Goal: Information Seeking & Learning: Learn about a topic

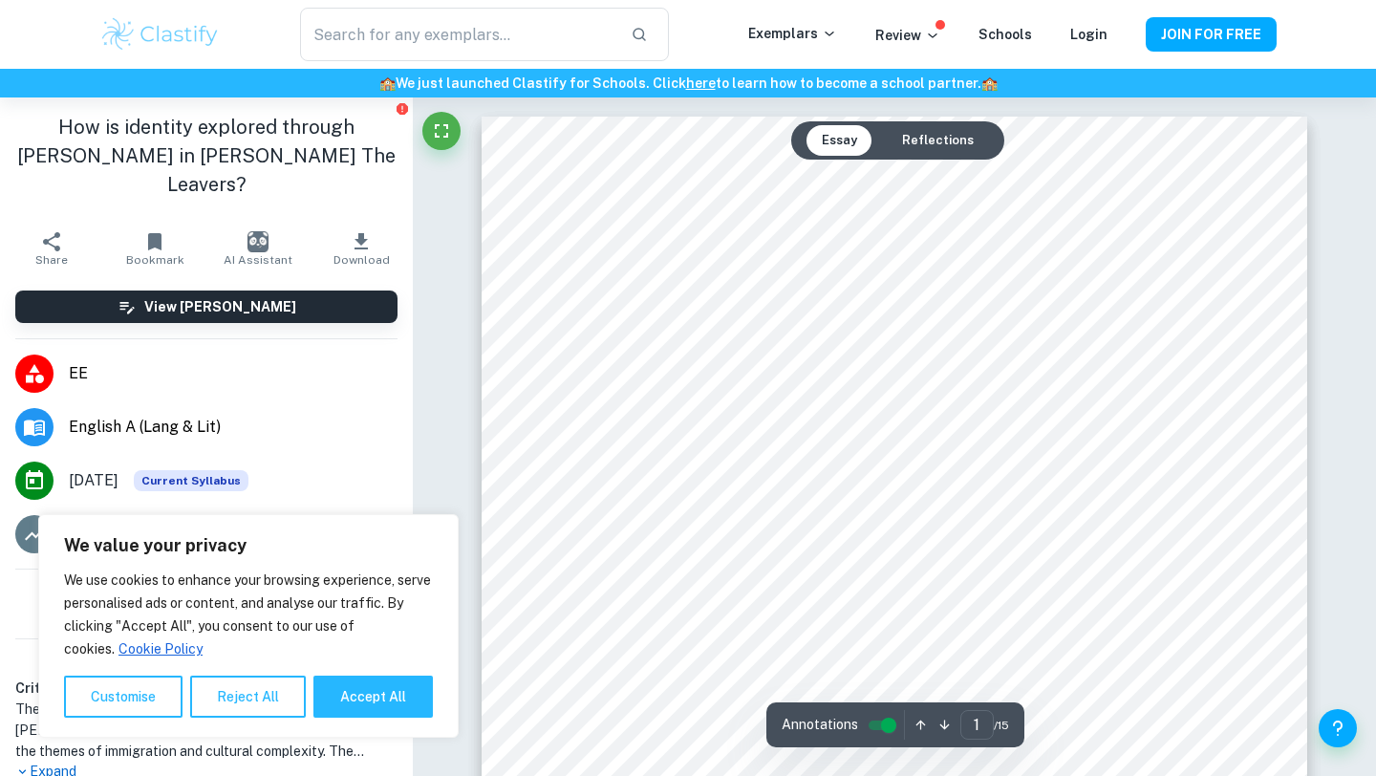
click at [371, 709] on button "Accept All" at bounding box center [372, 696] width 119 height 42
checkbox input "true"
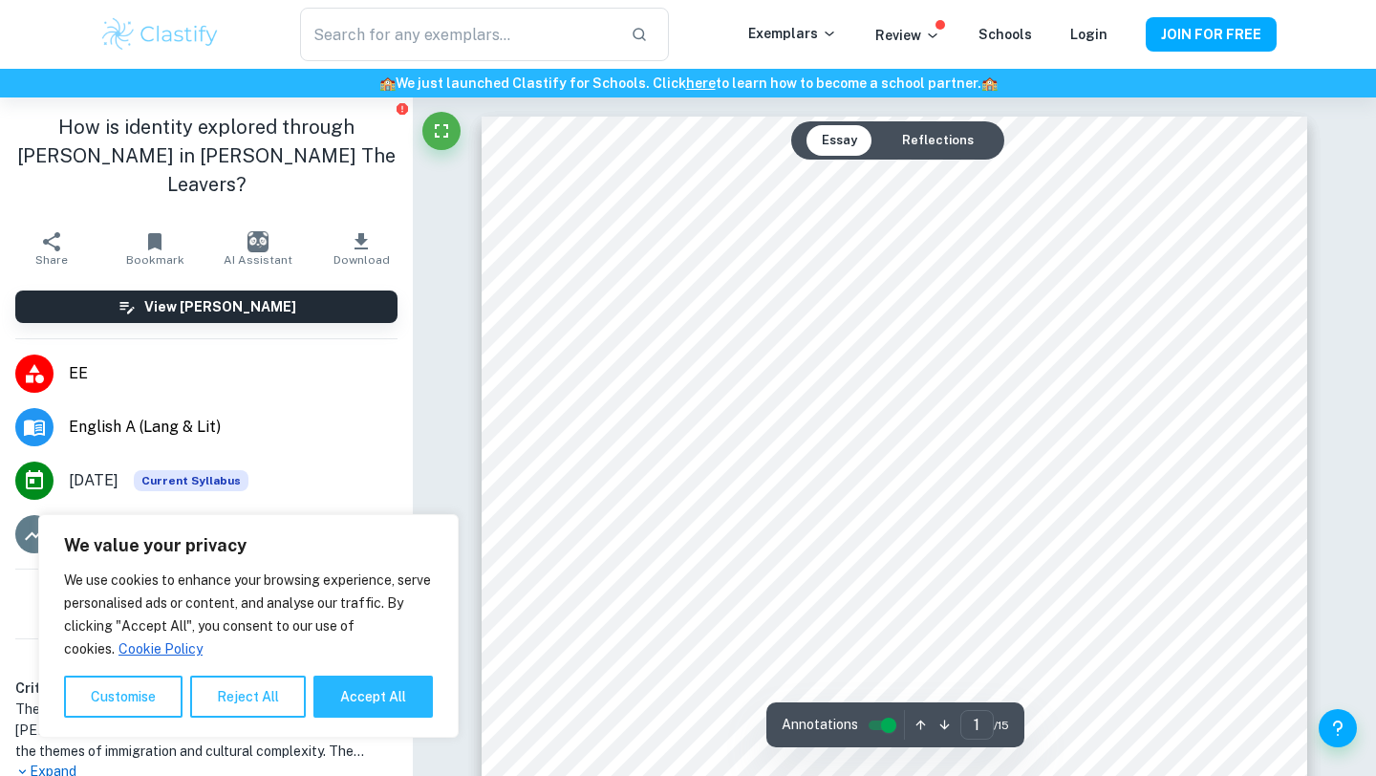
checkbox input "true"
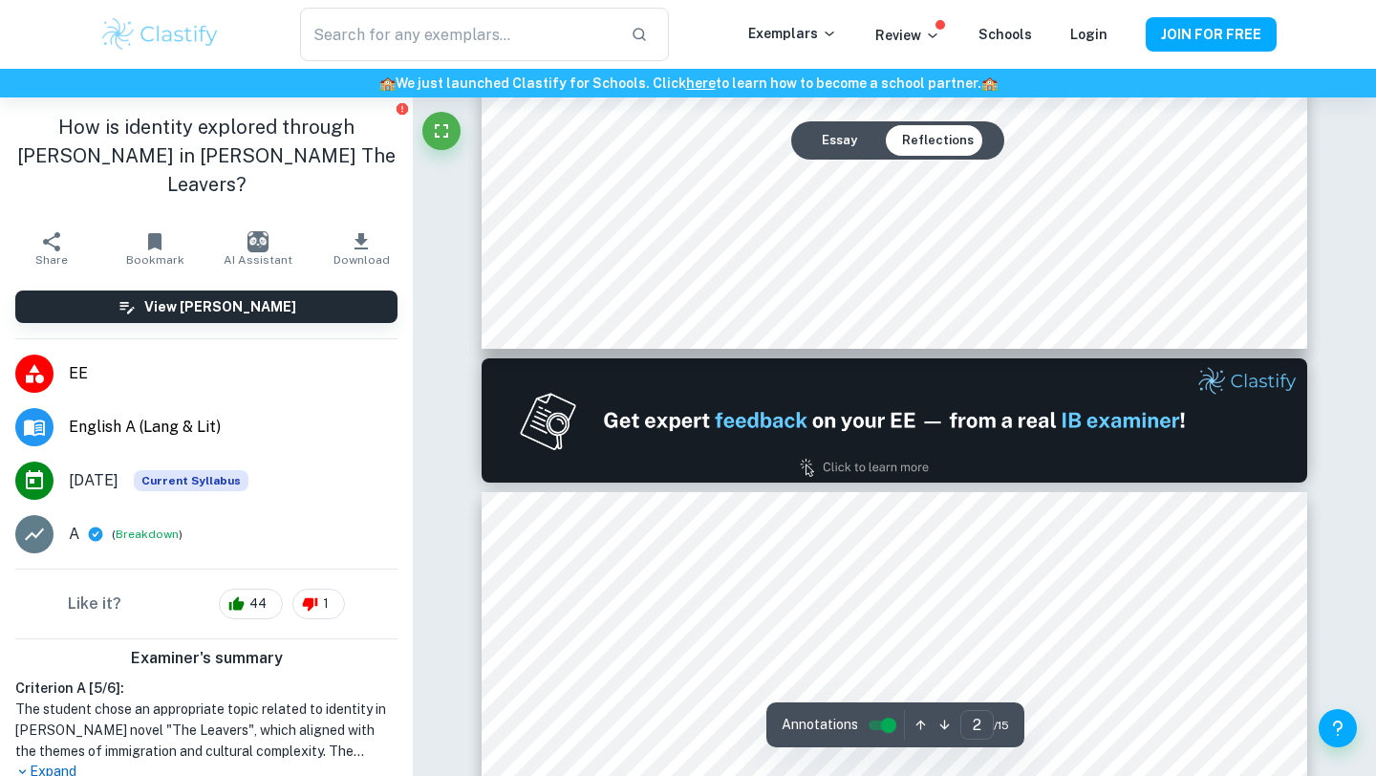
scroll to position [1169, 0]
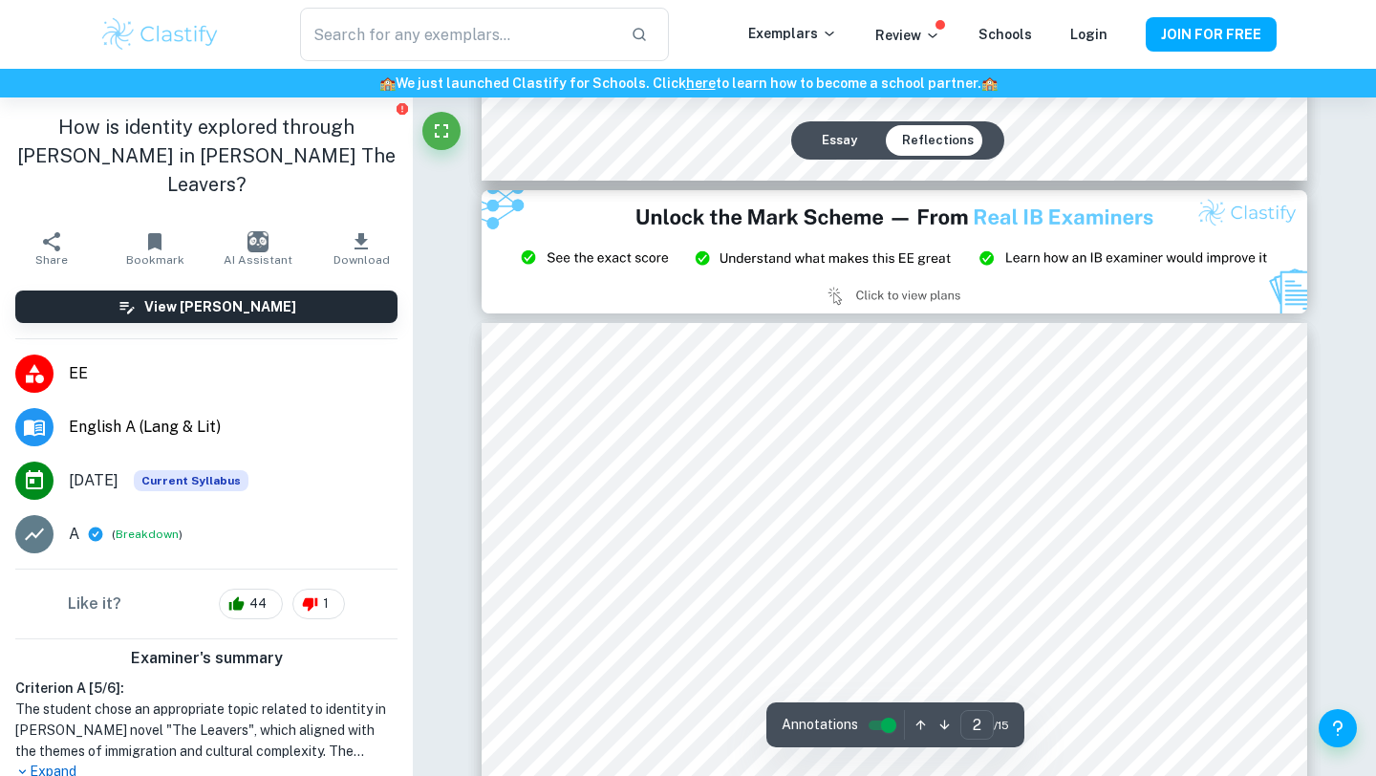
type input "3"
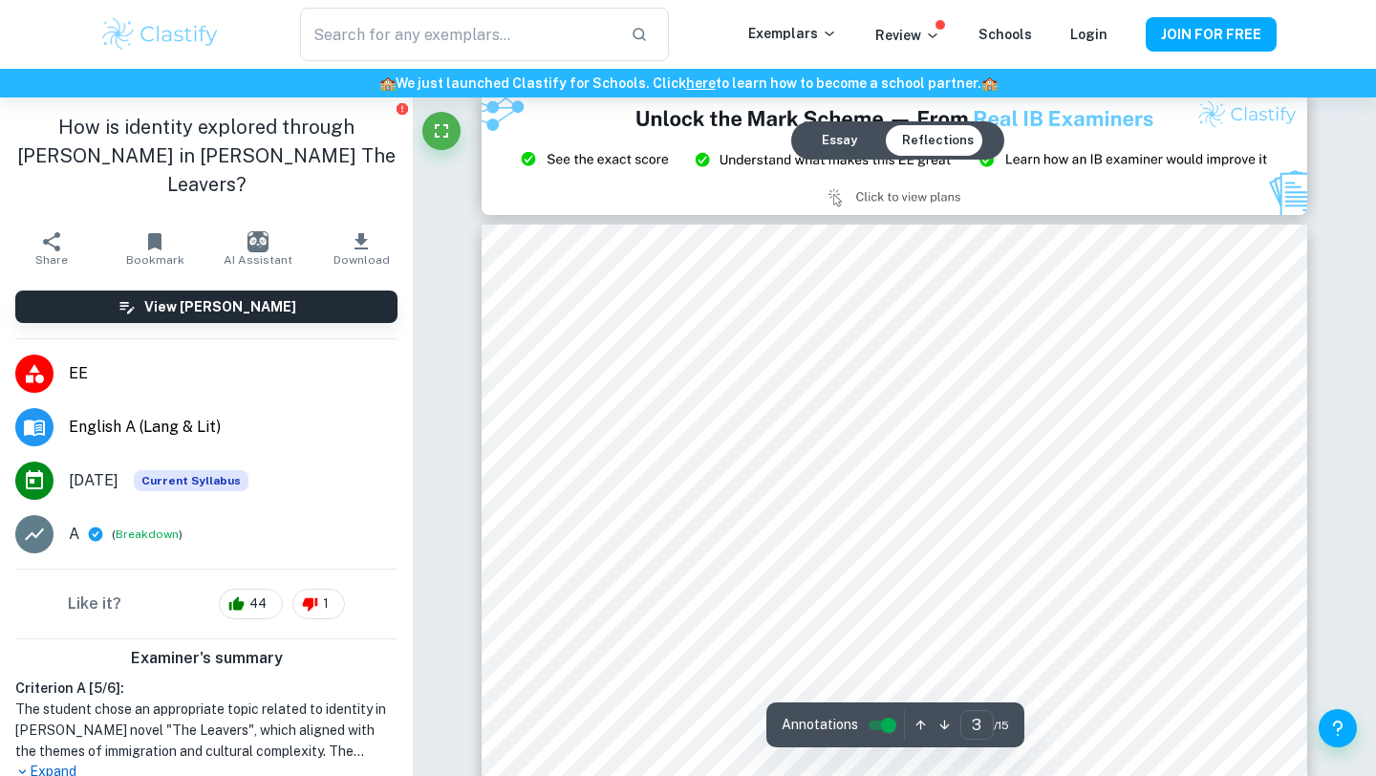
scroll to position [2562, 0]
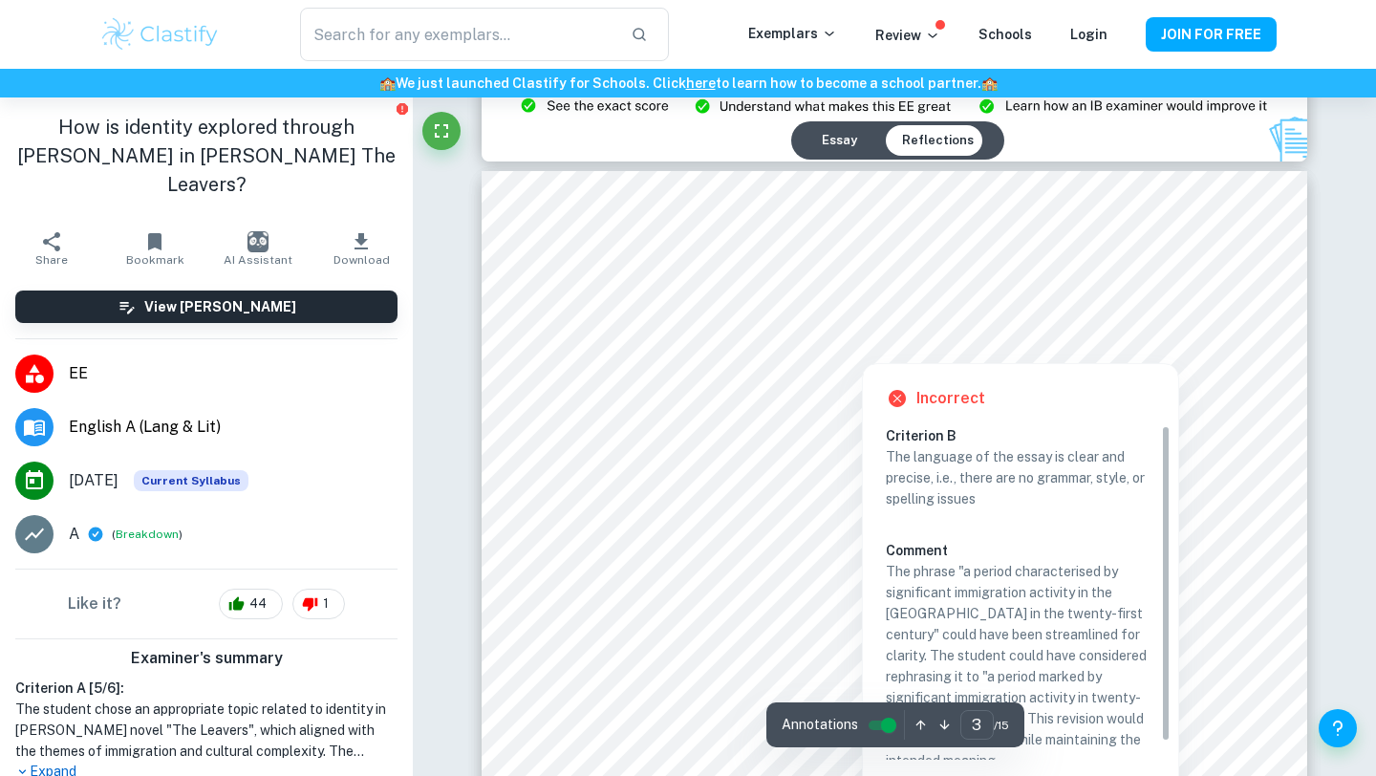
click at [951, 348] on div at bounding box center [861, 340] width 561 height 35
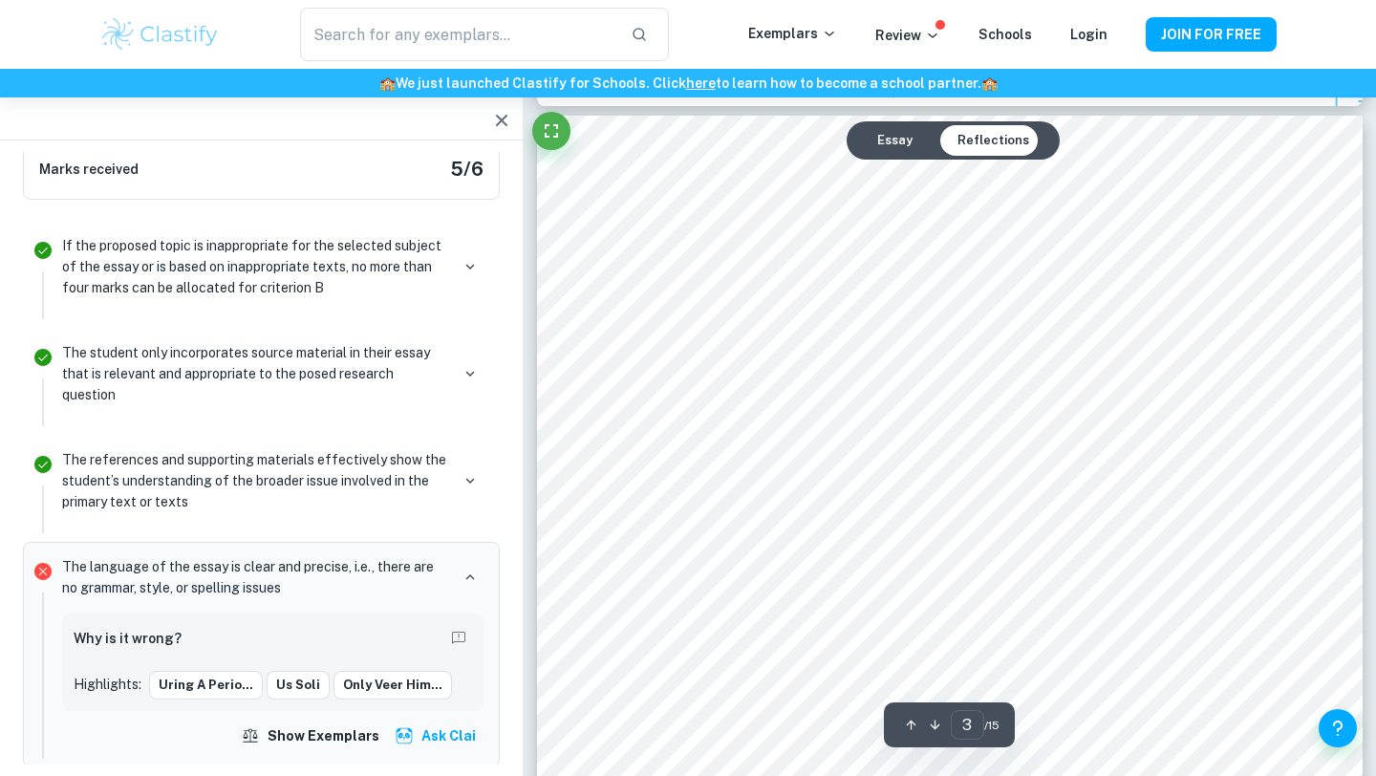
scroll to position [2484, 0]
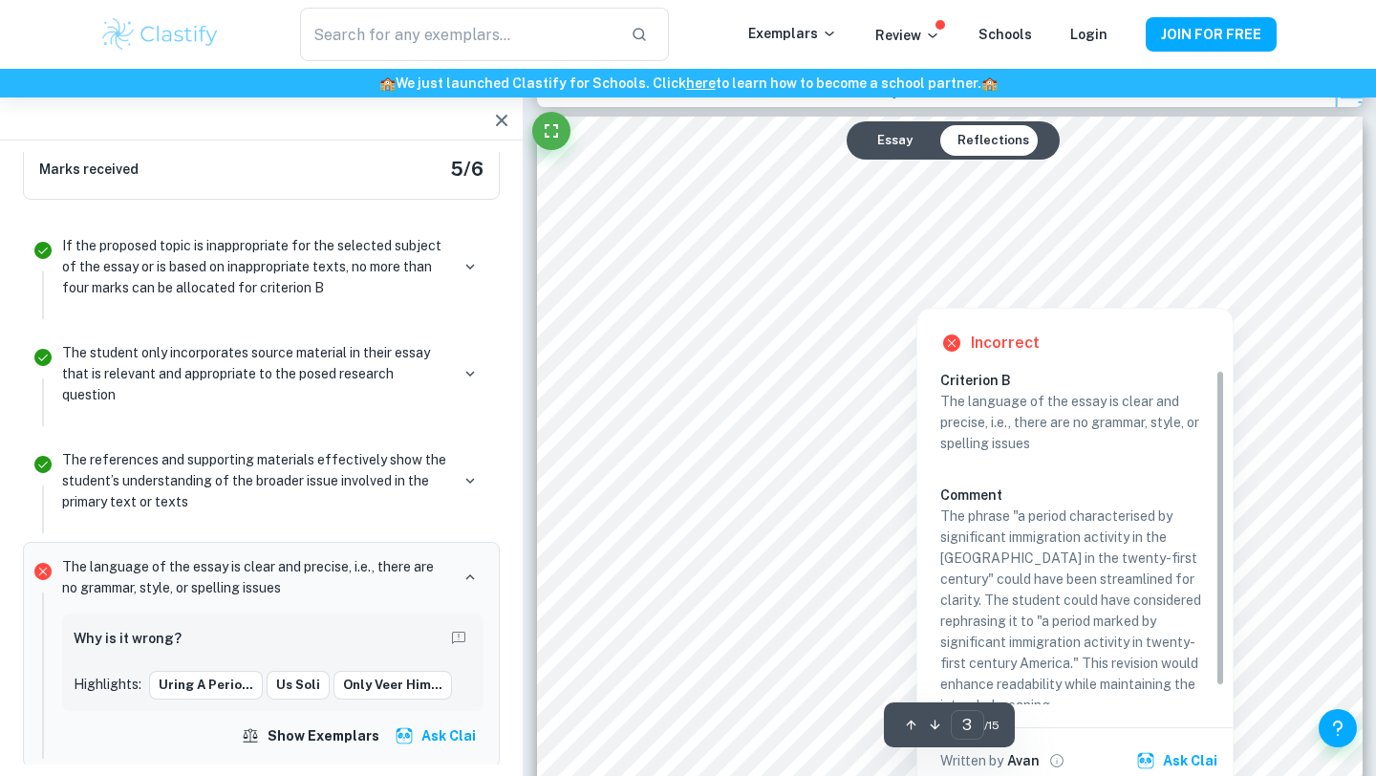
click at [716, 295] on div at bounding box center [916, 285] width 561 height 35
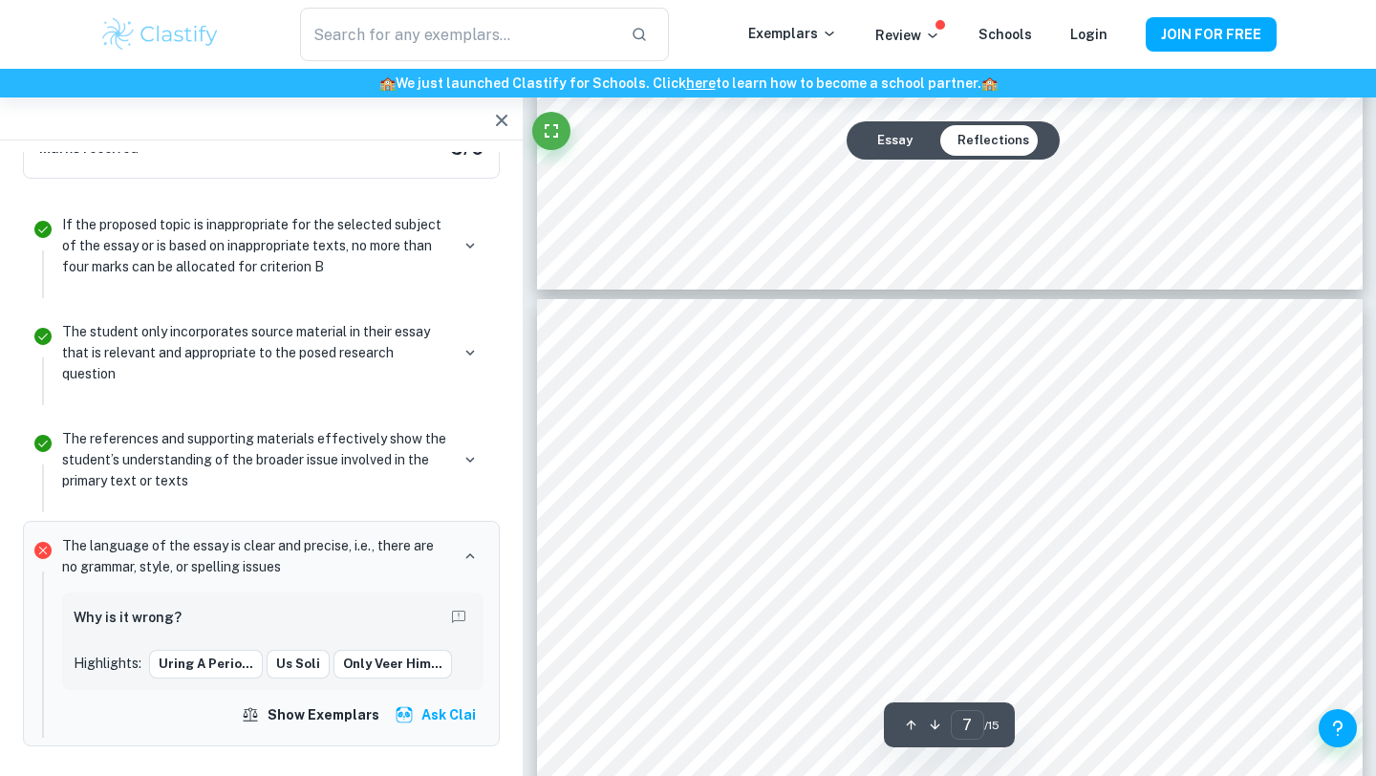
scroll to position [7338, 0]
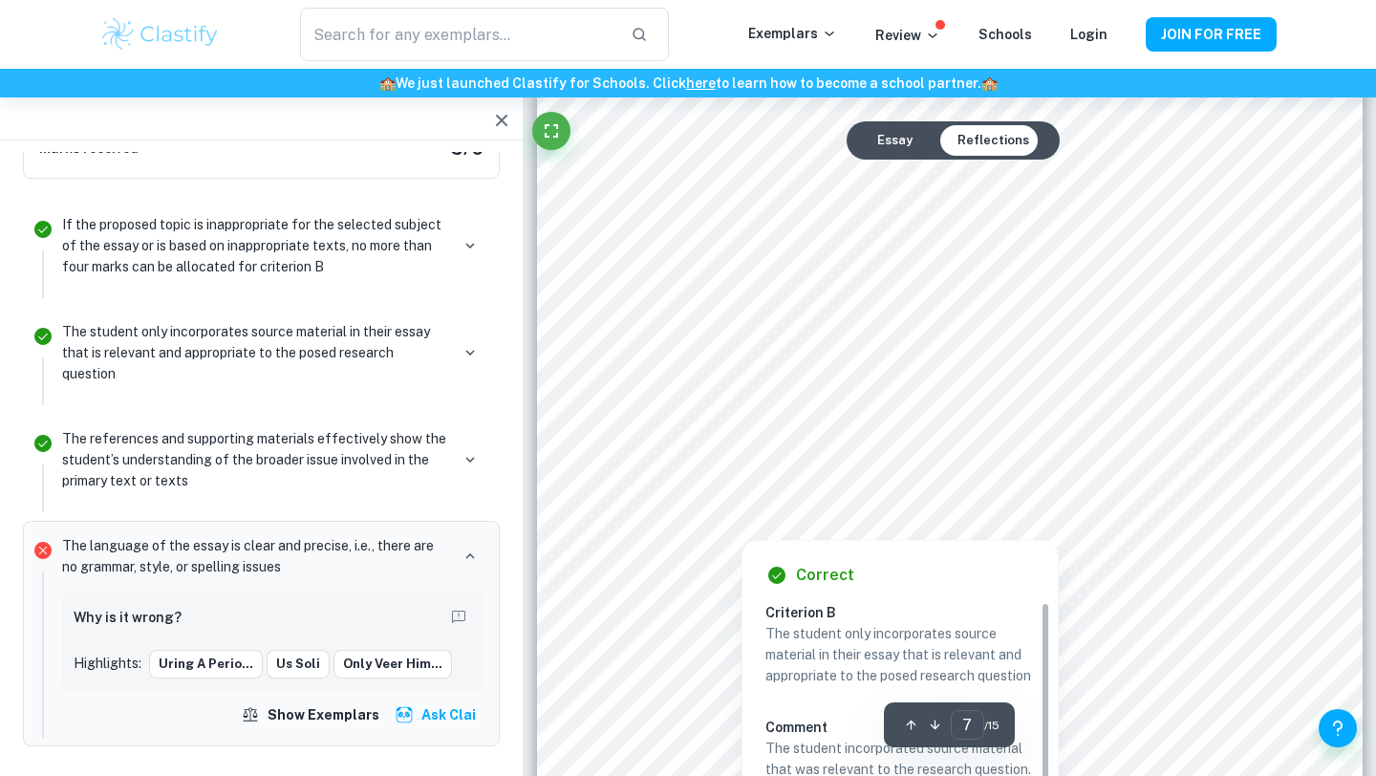
click at [1113, 493] on div at bounding box center [948, 491] width 625 height 53
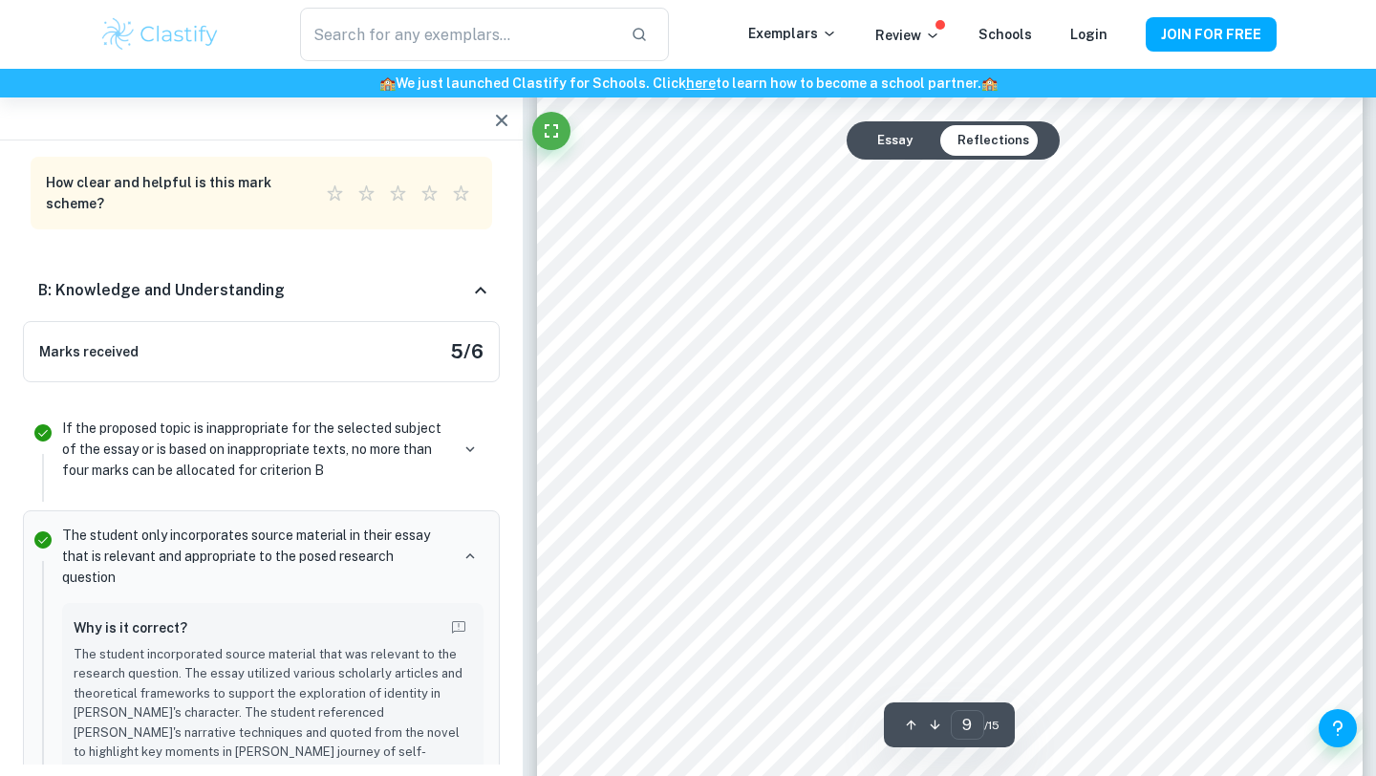
scroll to position [10329, 0]
type input "12"
